Goal: Communication & Community: Connect with others

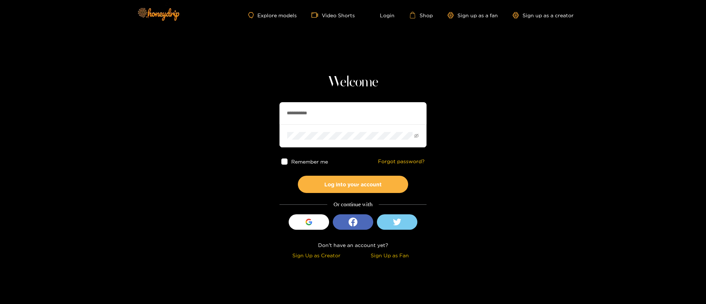
click at [337, 101] on div "**********" at bounding box center [352, 168] width 147 height 188
click at [322, 118] on input "**********" at bounding box center [352, 113] width 147 height 22
type input "**********"
click at [363, 182] on button "Log into your account" at bounding box center [353, 184] width 110 height 17
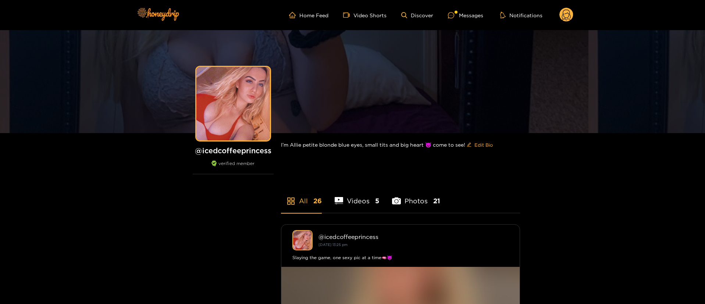
click at [456, 10] on ul "Home Feed Video Shorts Discover Messages Notifications" at bounding box center [431, 15] width 284 height 15
click at [458, 13] on div at bounding box center [453, 15] width 11 height 6
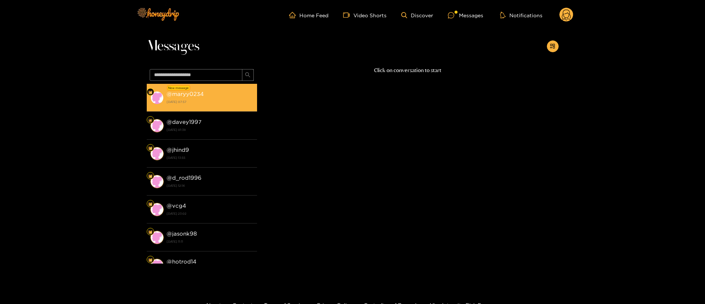
click at [234, 95] on div "@ maryy0234 [DATE] 07:57" at bounding box center [210, 97] width 87 height 17
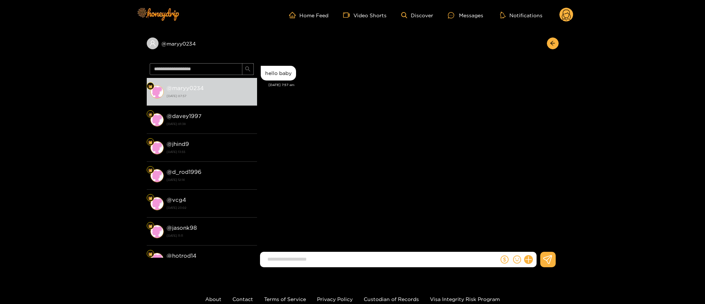
click at [566, 18] on circle at bounding box center [566, 15] width 14 height 14
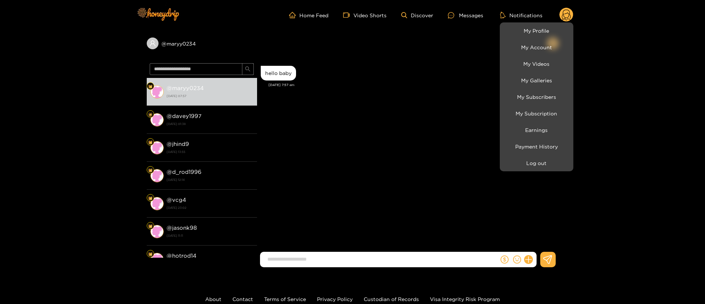
click at [402, 100] on div at bounding box center [352, 152] width 705 height 304
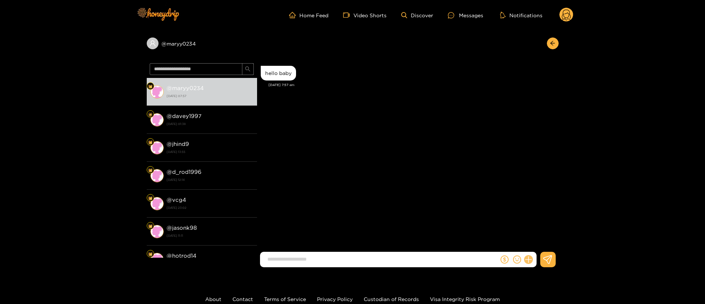
click at [530, 259] on icon at bounding box center [528, 259] width 8 height 8
click at [544, 242] on icon at bounding box center [541, 241] width 7 height 7
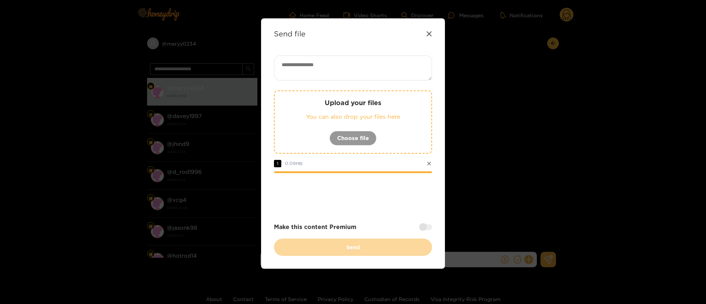
click at [360, 70] on textarea at bounding box center [353, 68] width 158 height 25
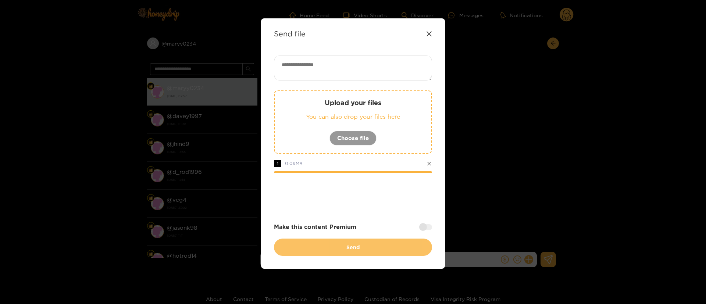
click at [426, 246] on button "Send" at bounding box center [353, 247] width 158 height 17
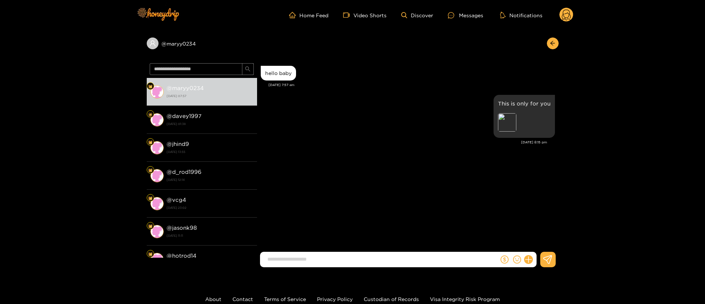
click at [483, 100] on div "This is only for you Preview" at bounding box center [408, 116] width 294 height 47
click at [447, 180] on div "[PERSON_NAME] [PERSON_NAME] hello baby [DATE] 7:57 am This is only for you Prev…" at bounding box center [407, 157] width 301 height 194
click at [484, 100] on icon "more" at bounding box center [485, 99] width 5 height 5
click at [483, 110] on div "Unsend" at bounding box center [486, 115] width 24 height 12
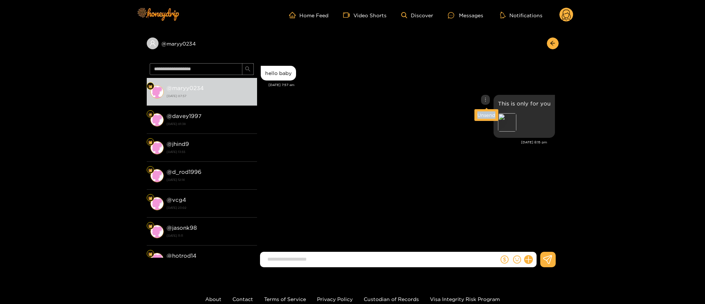
click at [483, 110] on div "Unsend" at bounding box center [486, 115] width 24 height 12
click at [479, 114] on div "Unsend" at bounding box center [486, 114] width 18 height 7
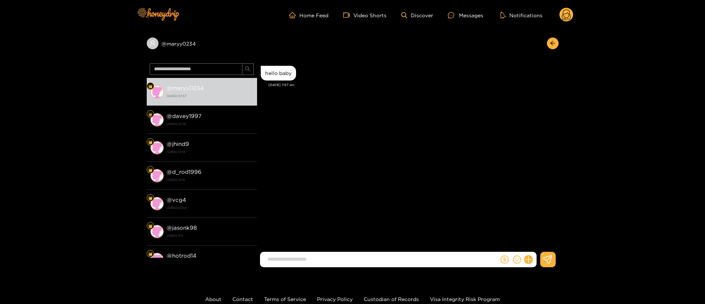
click at [530, 254] on div at bounding box center [517, 259] width 37 height 15
click at [524, 257] on button at bounding box center [528, 259] width 12 height 12
click at [543, 237] on button at bounding box center [542, 241] width 26 height 17
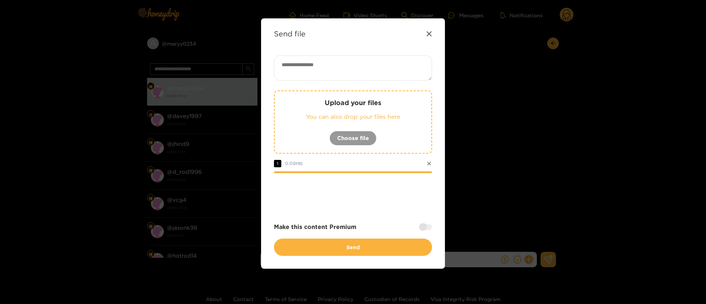
click at [415, 214] on div "Upload your files You can also drop your files here Choose file 1 0.09 MB Make …" at bounding box center [353, 156] width 158 height 200
click at [427, 228] on div at bounding box center [425, 227] width 13 height 6
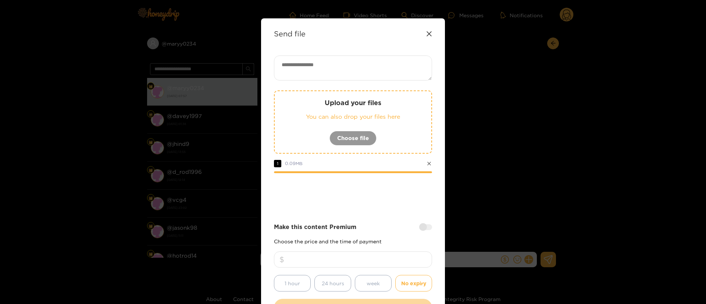
click at [425, 229] on div at bounding box center [425, 227] width 13 height 6
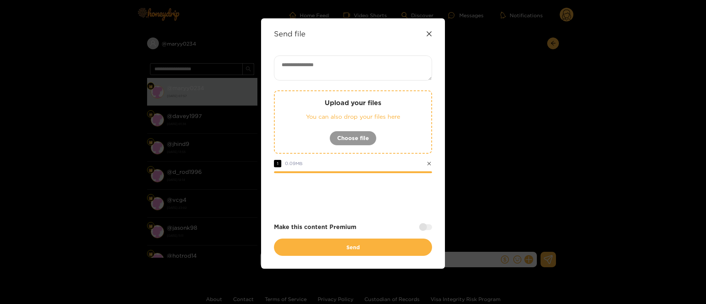
click at [364, 67] on textarea at bounding box center [353, 68] width 158 height 25
paste textarea "**********"
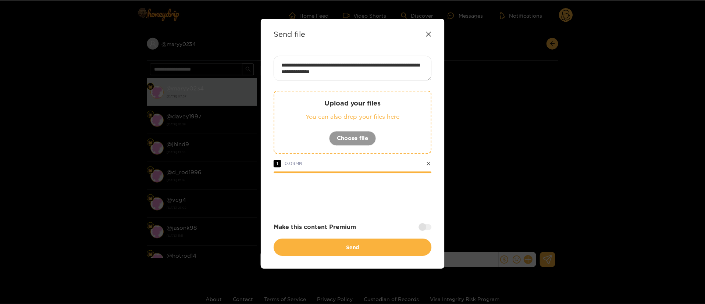
scroll to position [0, 0]
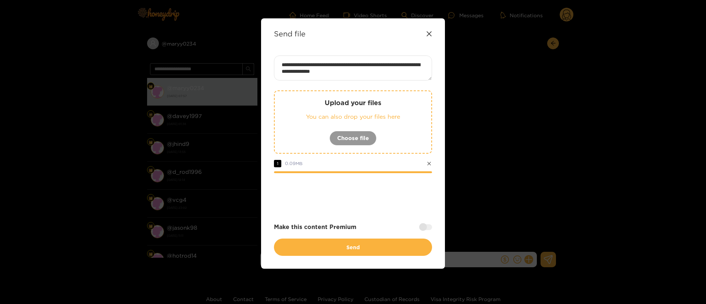
type textarea "**********"
click at [387, 209] on div "**********" at bounding box center [353, 156] width 158 height 200
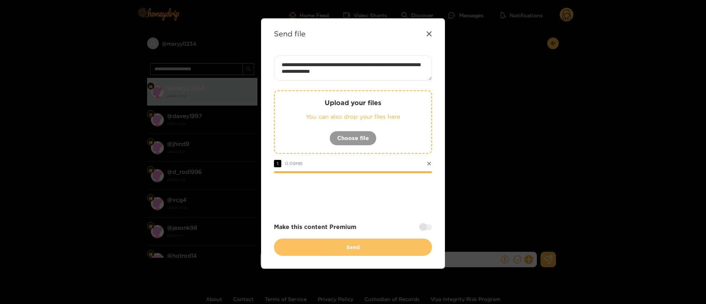
click at [370, 246] on button "Send" at bounding box center [353, 247] width 158 height 17
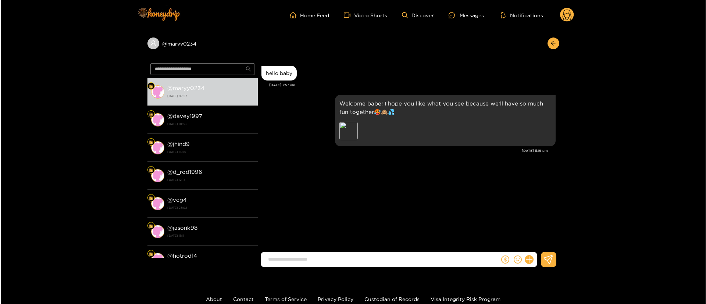
scroll to position [0, 0]
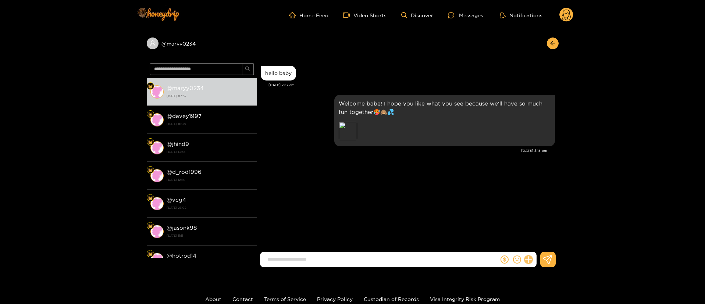
click at [531, 259] on icon at bounding box center [528, 259] width 7 height 7
click at [548, 239] on button at bounding box center [542, 241] width 26 height 17
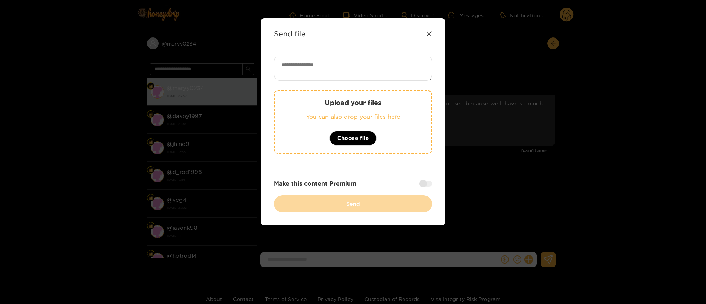
click at [343, 67] on textarea at bounding box center [353, 68] width 158 height 25
paste textarea "*****"
type textarea "**********"
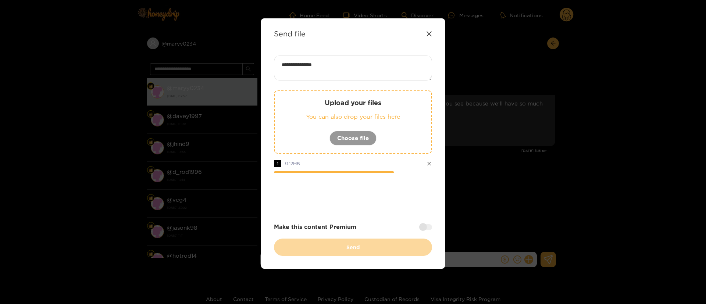
click at [427, 226] on div at bounding box center [425, 227] width 13 height 6
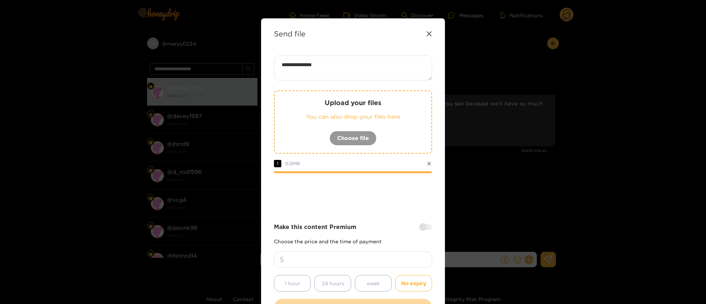
click at [362, 247] on div "Make this content Premium Choose the price and the time of payment 1 hour 24 ho…" at bounding box center [353, 257] width 158 height 69
click at [360, 256] on input "number" at bounding box center [353, 259] width 158 height 16
type input "**"
click at [377, 184] on div at bounding box center [353, 193] width 158 height 29
click at [373, 205] on div at bounding box center [353, 193] width 158 height 29
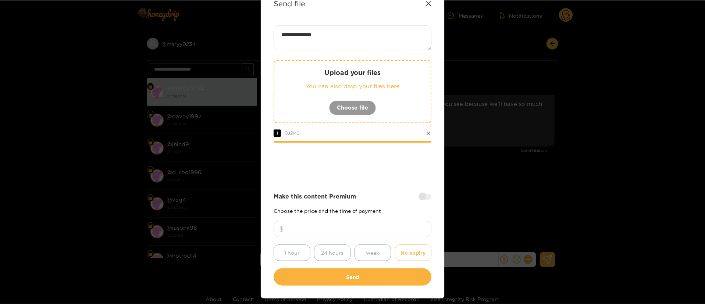
scroll to position [54, 0]
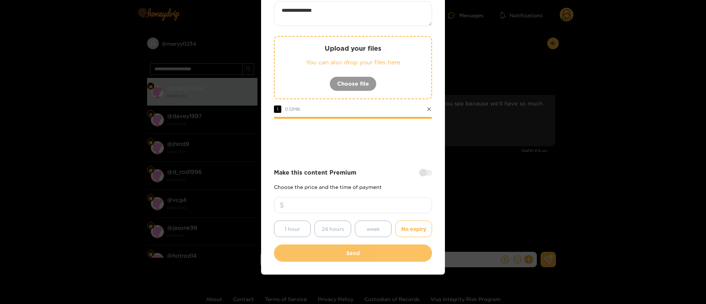
click at [352, 250] on button "Send" at bounding box center [353, 252] width 158 height 17
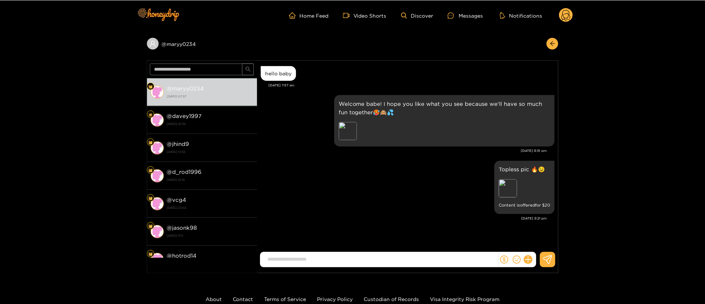
scroll to position [11, 0]
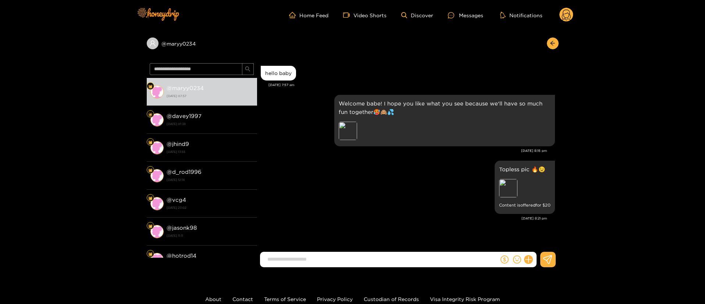
click at [567, 12] on circle at bounding box center [566, 15] width 14 height 14
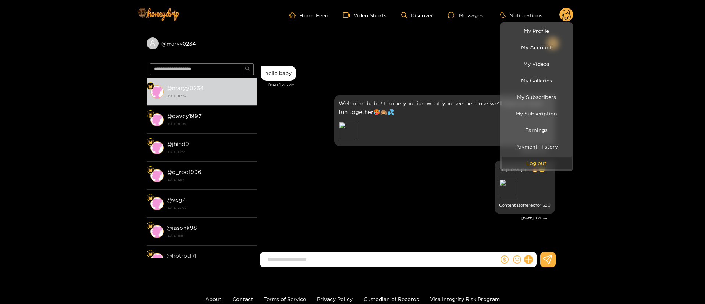
drag, startPoint x: 551, startPoint y: 163, endPoint x: 517, endPoint y: 200, distance: 50.2
click at [551, 163] on button "Log out" at bounding box center [536, 163] width 70 height 13
